Goal: Use online tool/utility: Utilize a website feature to perform a specific function

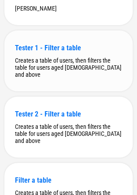
click at [55, 89] on div "Tester 1 - Filter a table Creates a table of users, then filters the table for …" at bounding box center [68, 60] width 128 height 61
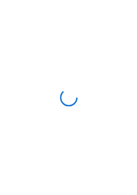
scroll to position [0, 0]
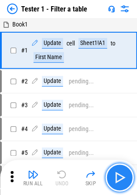
click at [119, 171] on img "button" at bounding box center [119, 177] width 14 height 14
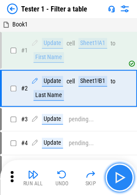
click at [119, 171] on img "button" at bounding box center [119, 177] width 14 height 14
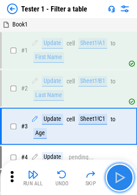
click at [119, 171] on img "button" at bounding box center [119, 177] width 14 height 14
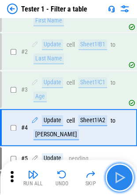
click at [119, 171] on img "button" at bounding box center [119, 177] width 14 height 14
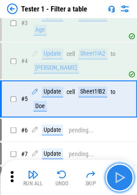
click at [119, 171] on img "button" at bounding box center [119, 177] width 14 height 14
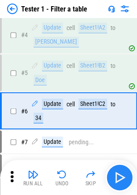
scroll to position [140, 0]
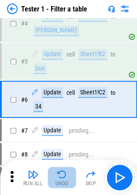
click at [63, 173] on img "button" at bounding box center [62, 174] width 11 height 11
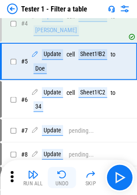
click at [63, 173] on img "button" at bounding box center [62, 174] width 11 height 11
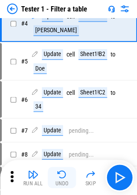
click at [63, 173] on img "button" at bounding box center [62, 174] width 11 height 11
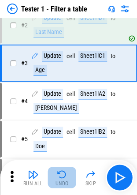
scroll to position [28, 0]
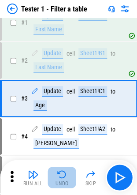
click at [63, 173] on img "button" at bounding box center [62, 174] width 11 height 11
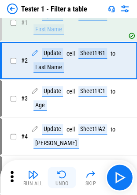
click at [63, 173] on img "button" at bounding box center [62, 174] width 11 height 11
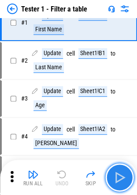
click at [119, 175] on img "button" at bounding box center [119, 177] width 14 height 14
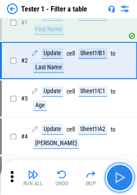
click at [119, 175] on img "button" at bounding box center [119, 177] width 14 height 14
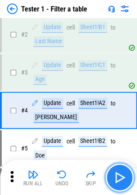
click at [119, 175] on img "button" at bounding box center [119, 177] width 14 height 14
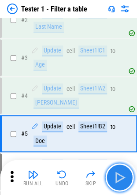
click at [119, 175] on img "button" at bounding box center [119, 177] width 14 height 14
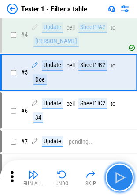
click at [119, 175] on img "button" at bounding box center [119, 177] width 14 height 14
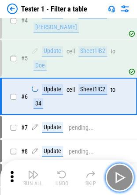
click at [119, 175] on img "button" at bounding box center [119, 177] width 14 height 14
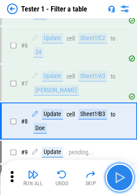
click at [119, 175] on img "button" at bounding box center [119, 177] width 14 height 14
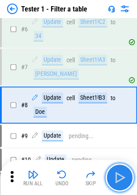
click at [119, 175] on img "button" at bounding box center [119, 177] width 14 height 14
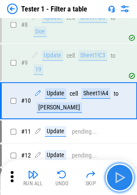
click at [119, 175] on img "button" at bounding box center [119, 177] width 14 height 14
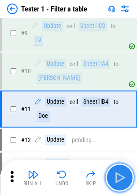
click at [119, 175] on img "button" at bounding box center [119, 177] width 14 height 14
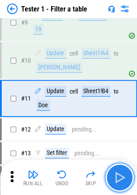
click at [119, 175] on img "button" at bounding box center [119, 177] width 14 height 14
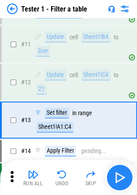
scroll to position [403, 0]
